Goal: Task Accomplishment & Management: Use online tool/utility

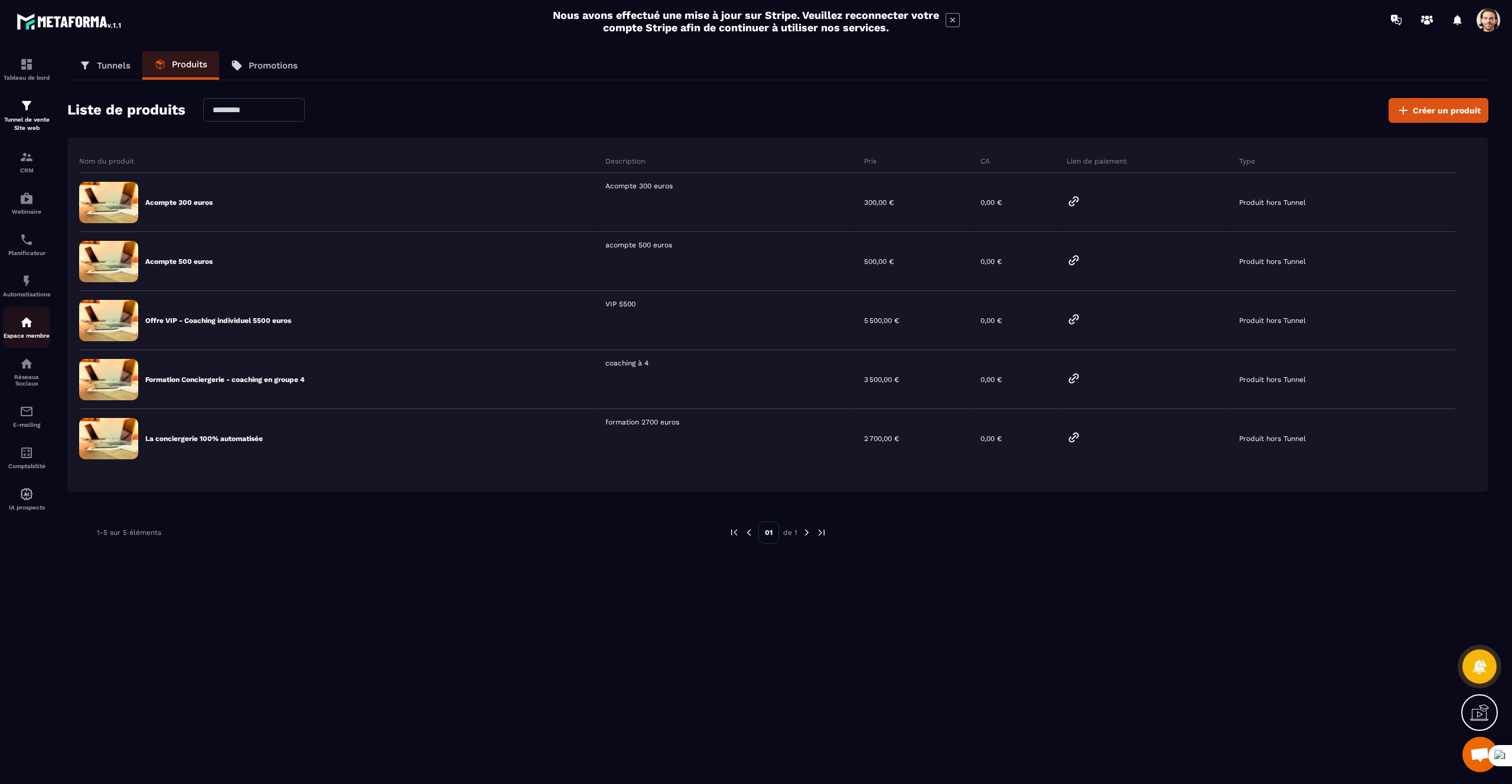
click at [33, 313] on link "Espace membre" at bounding box center [27, 327] width 48 height 41
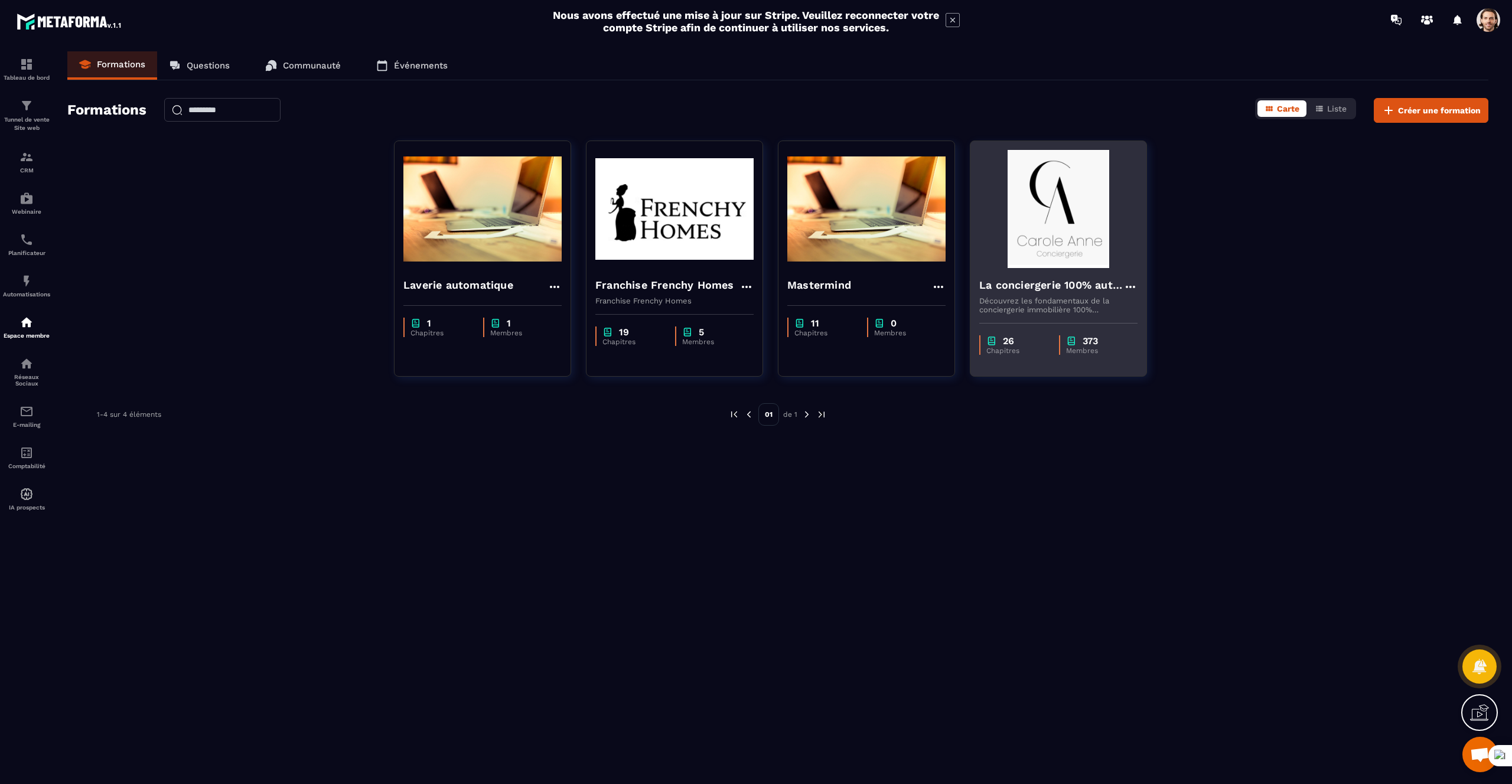
click at [1005, 277] on h4 "La conciergerie 100% automatisée" at bounding box center [1051, 285] width 144 height 17
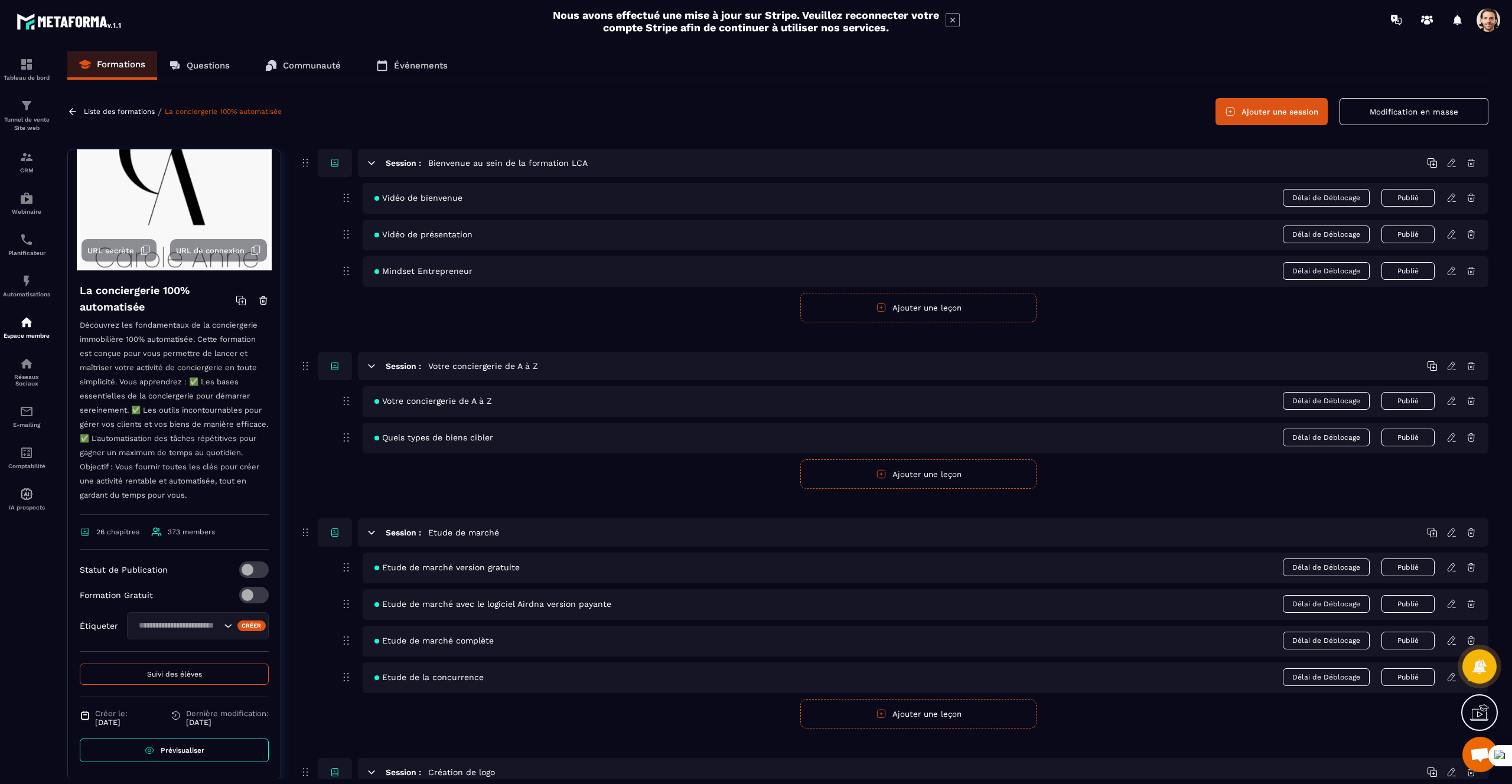
scroll to position [50, 0]
click at [19, 168] on p "CRM" at bounding box center [27, 170] width 48 height 6
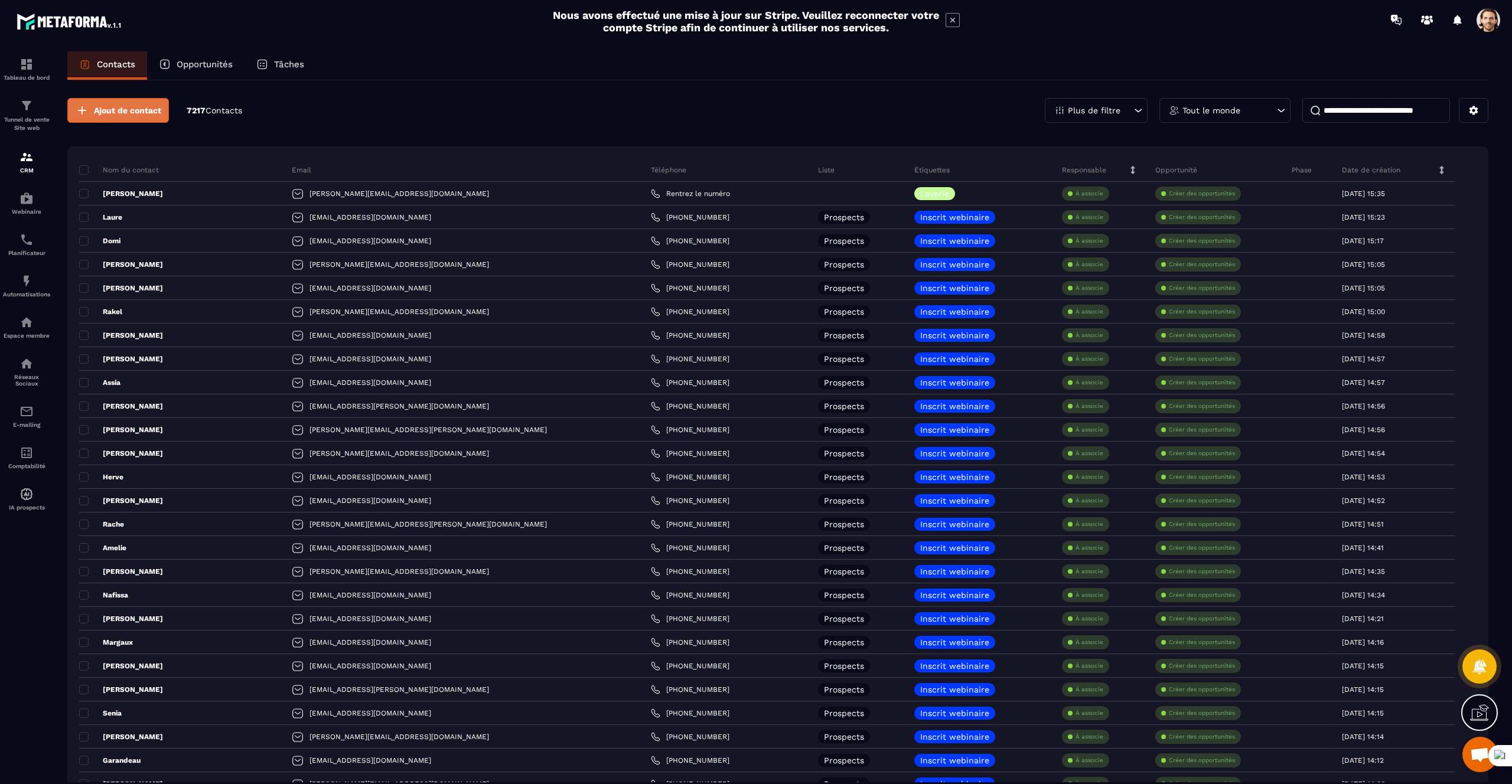
click at [106, 120] on button "Ajout de contact" at bounding box center [118, 110] width 101 height 25
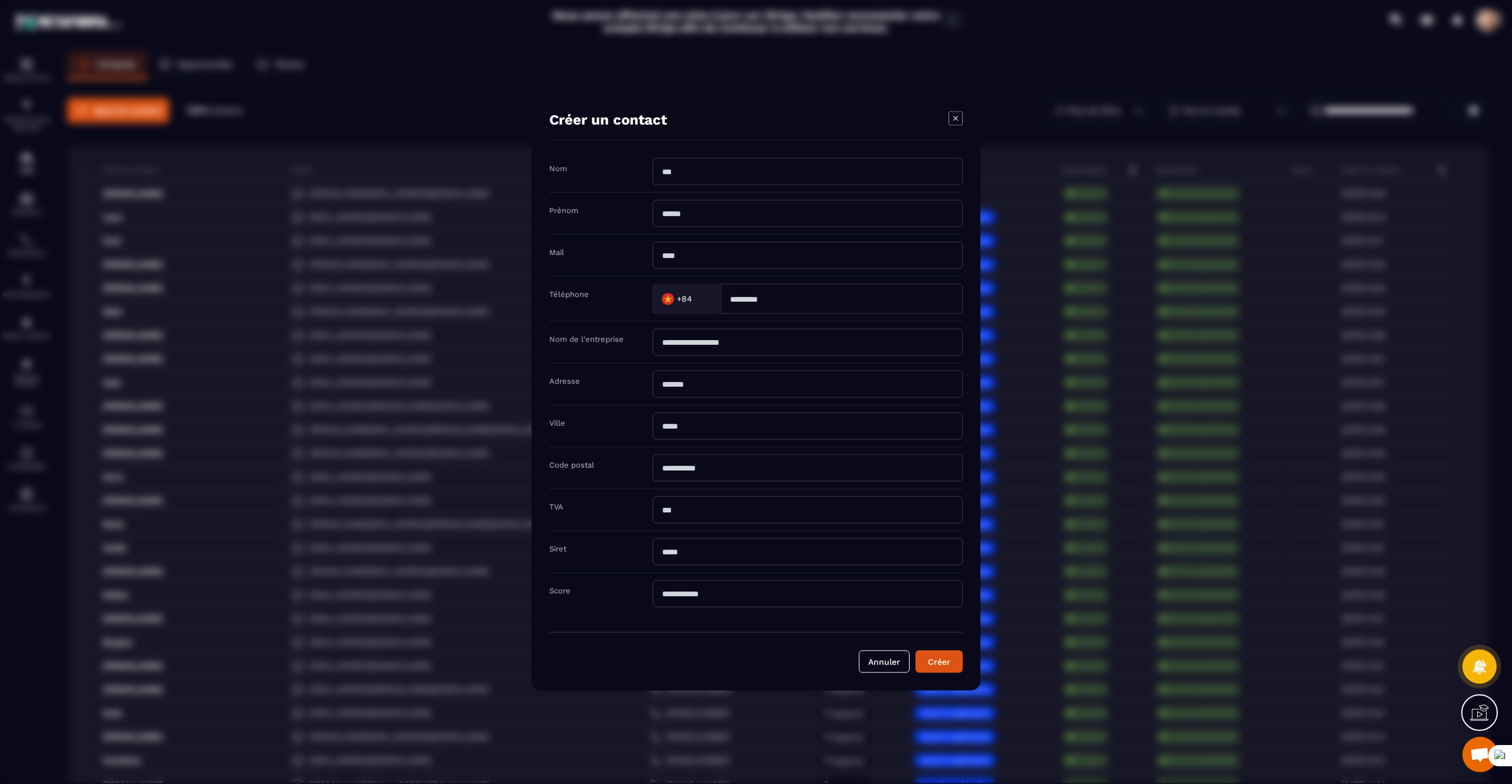
click at [722, 261] on input "Modal window" at bounding box center [807, 255] width 310 height 27
type input "**********"
click at [915, 651] on button "Créer" at bounding box center [939, 662] width 48 height 22
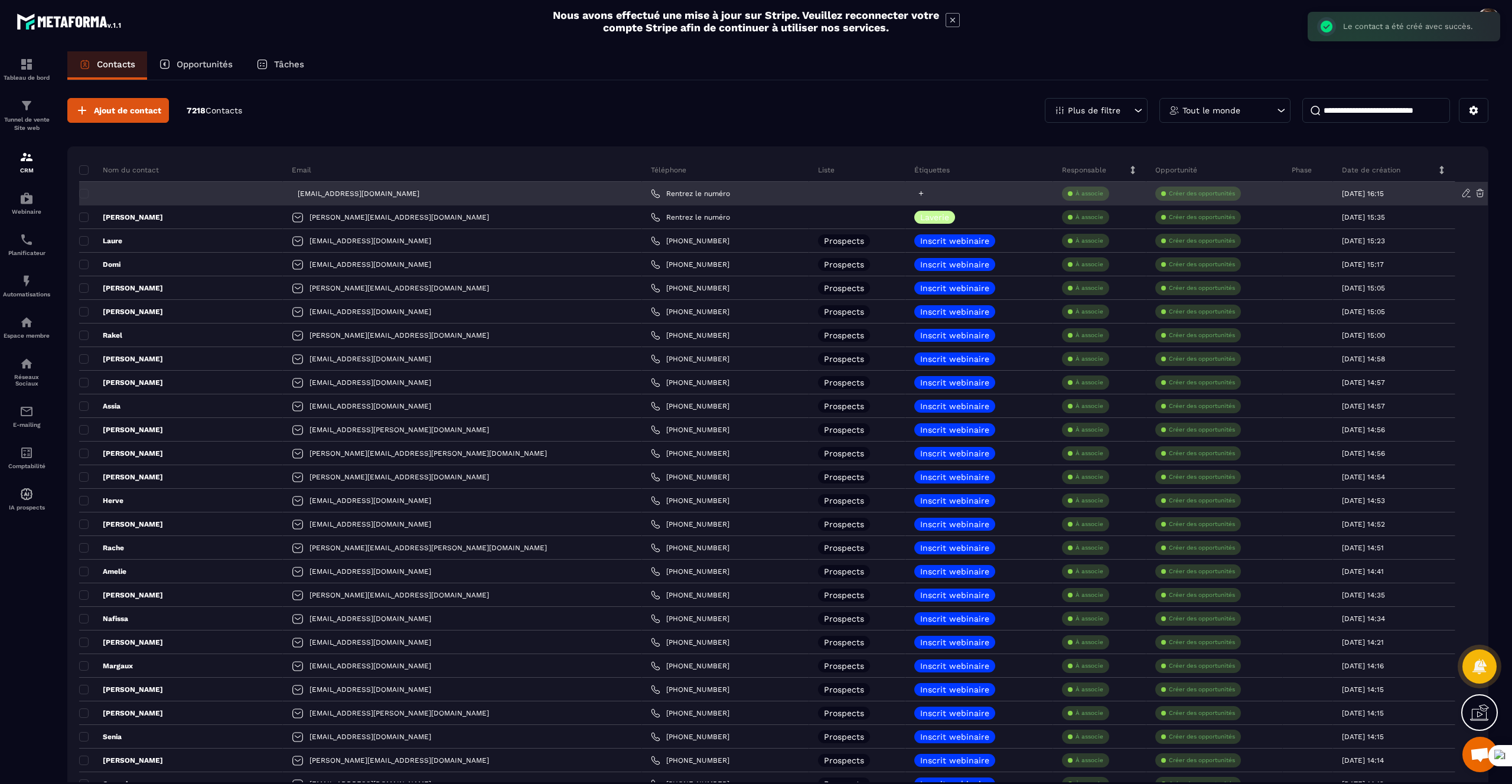
click at [917, 193] on icon at bounding box center [921, 193] width 8 height 8
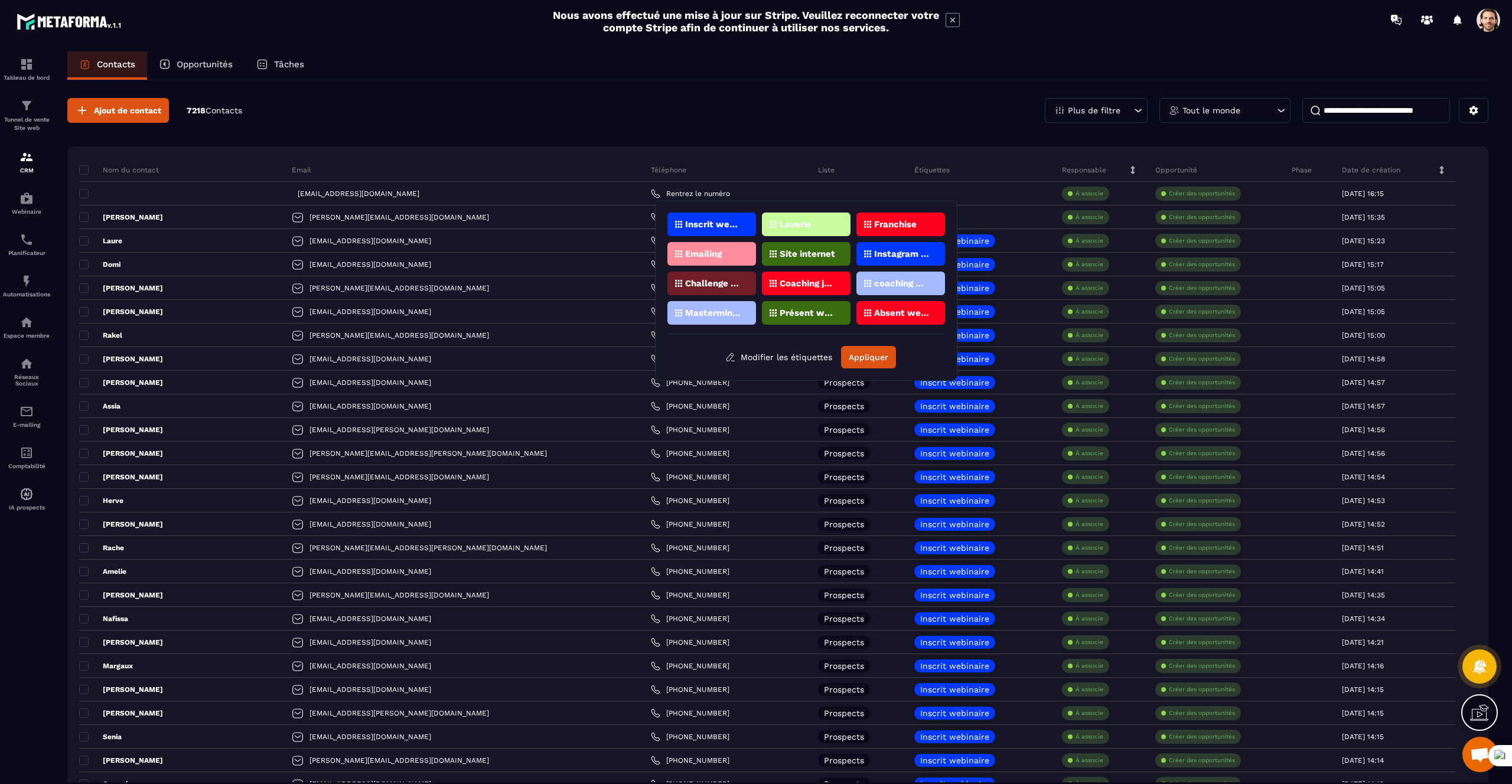
click at [803, 228] on div "Laverie" at bounding box center [806, 224] width 89 height 24
click at [856, 358] on button "Appliquer" at bounding box center [868, 357] width 55 height 22
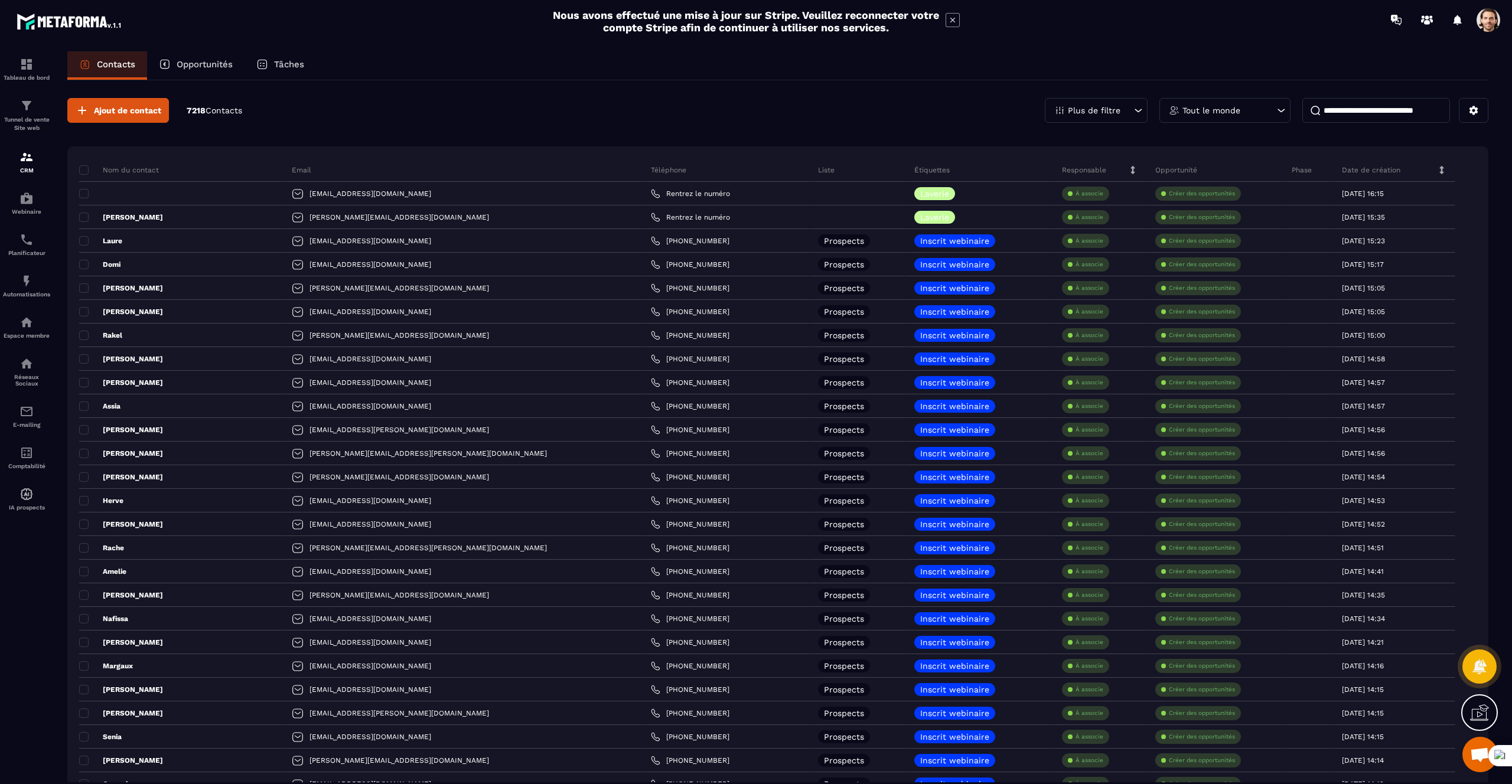
click at [32, 334] on p "Espace membre" at bounding box center [27, 335] width 48 height 6
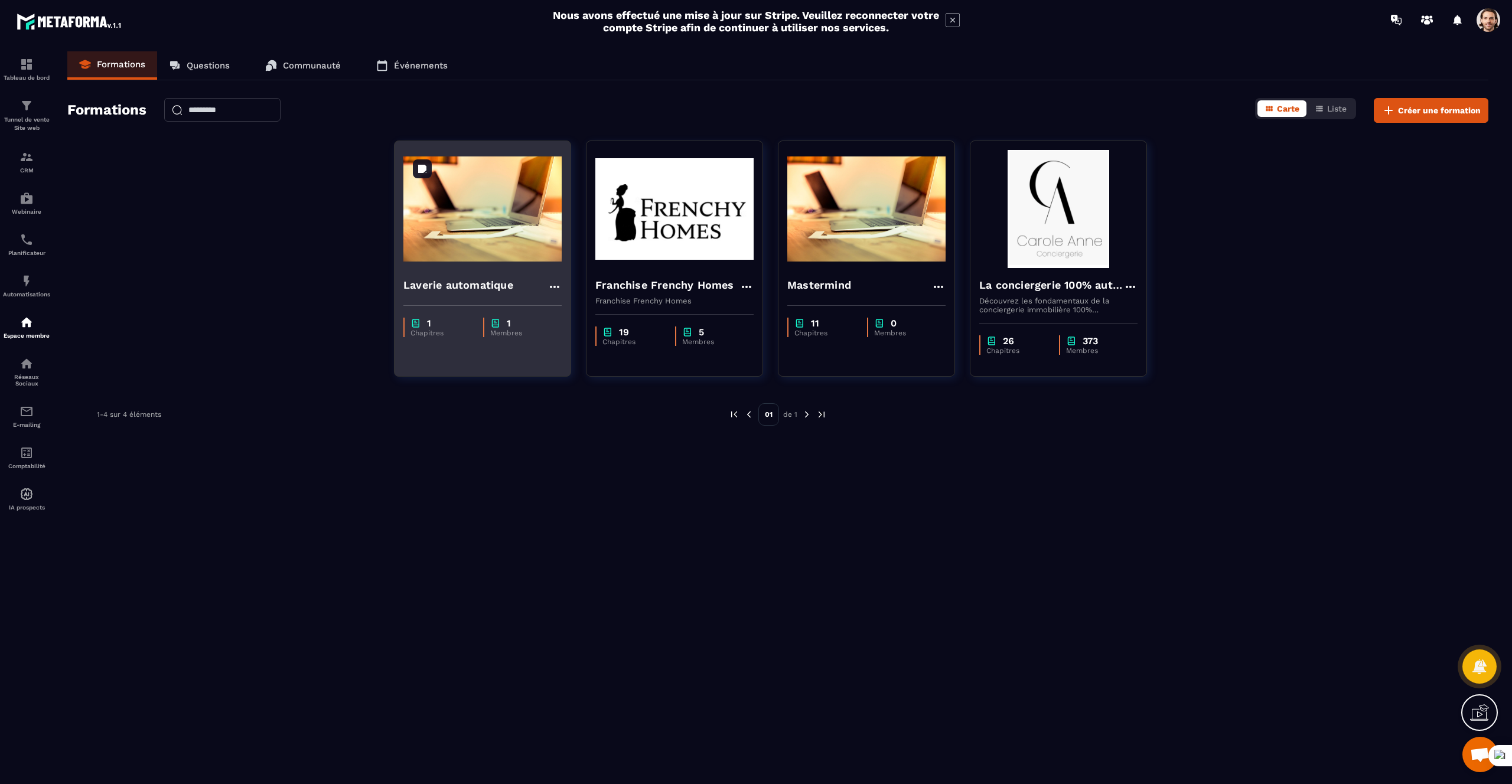
click at [487, 244] on img at bounding box center [483, 208] width 159 height 118
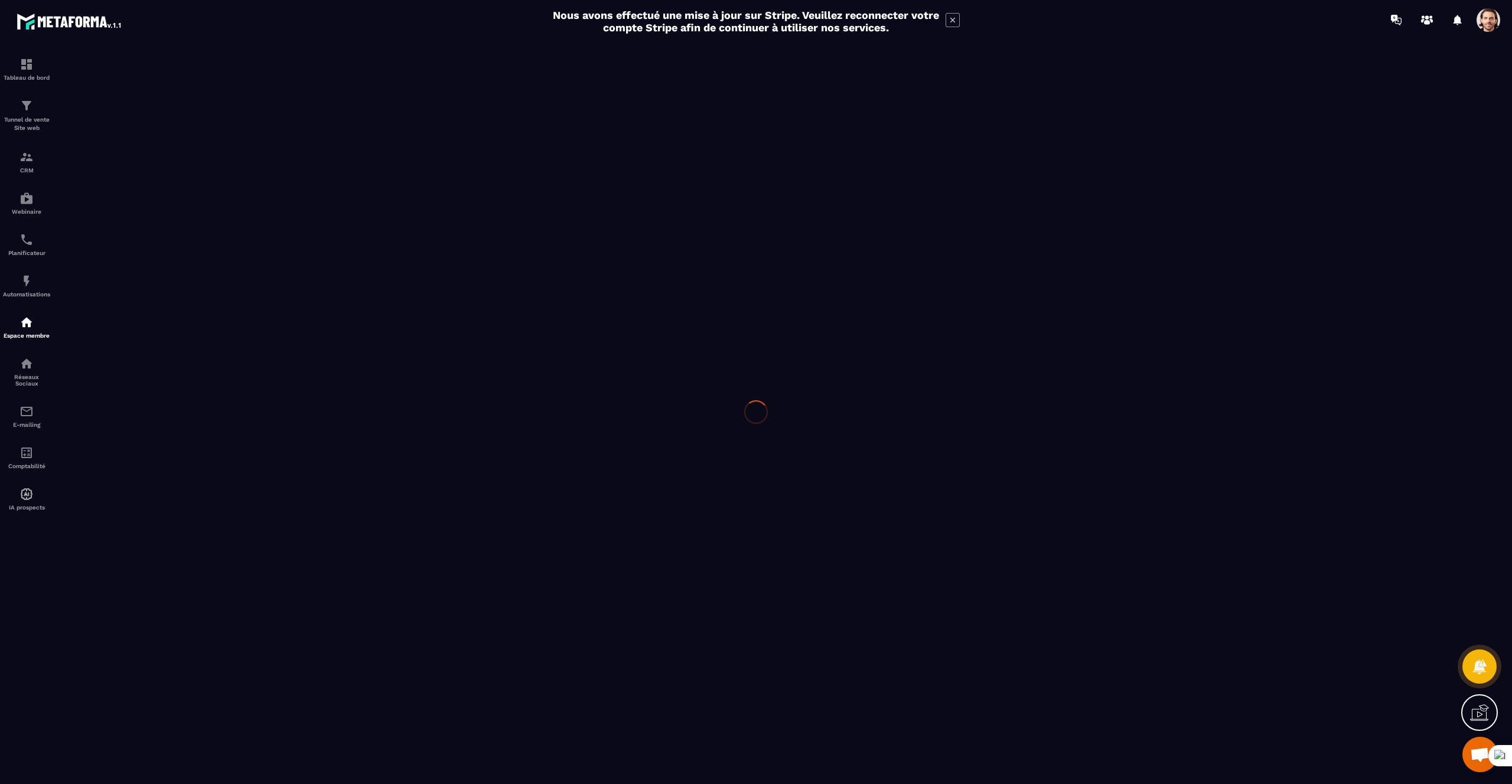
click at [468, 277] on div at bounding box center [756, 411] width 1512 height 744
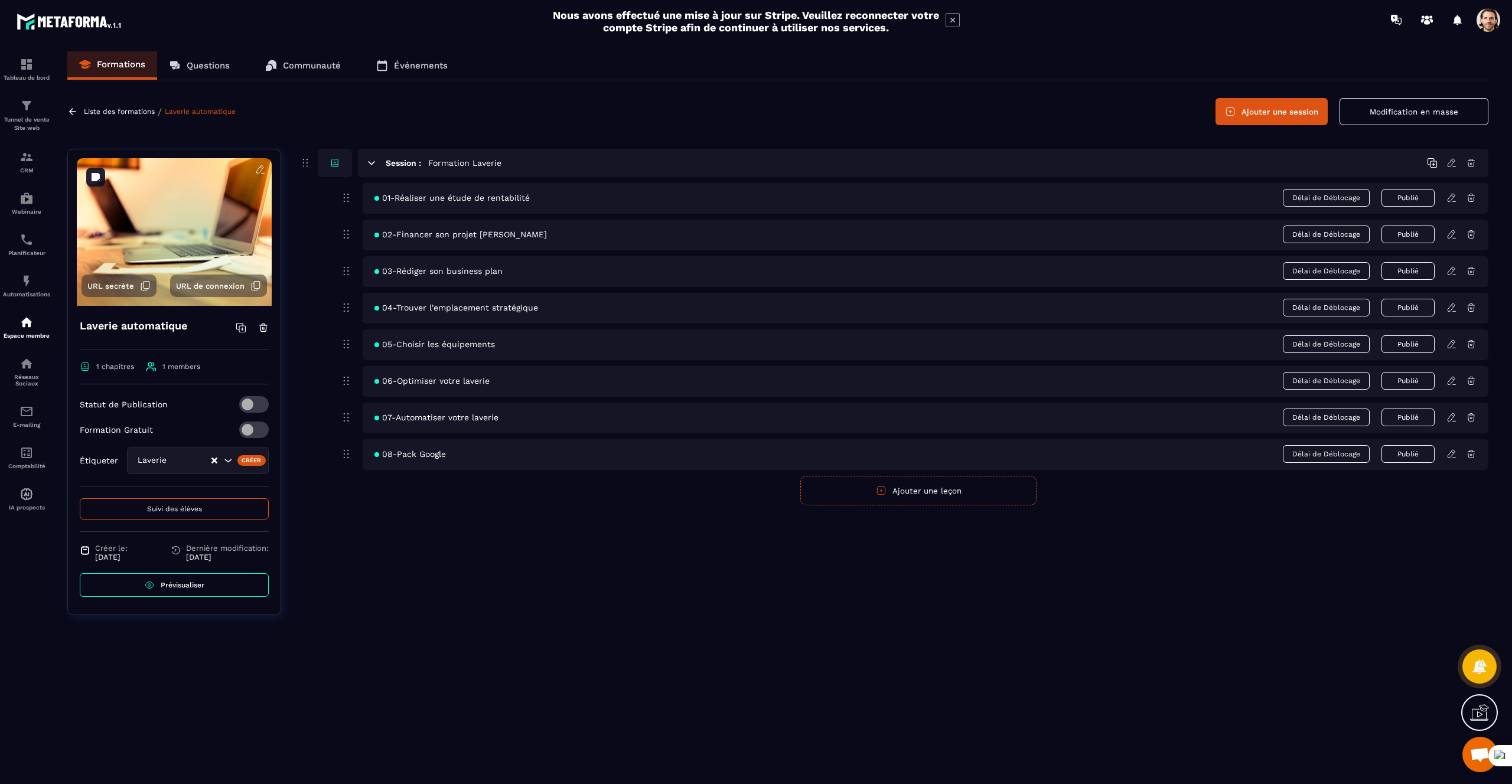
click at [121, 288] on span "URL secrète" at bounding box center [110, 285] width 47 height 9
click at [98, 111] on p "Liste des formations" at bounding box center [119, 112] width 71 height 8
